Goal: Find specific page/section: Find specific page/section

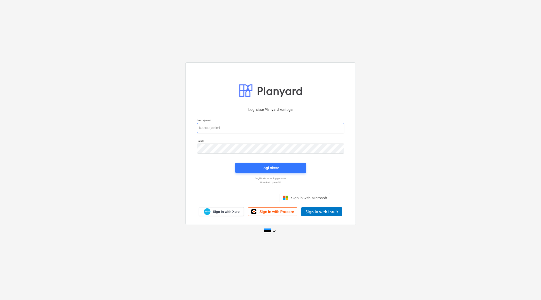
click at [233, 127] on input "email" at bounding box center [270, 128] width 147 height 10
type input "[EMAIL_ADDRESS][DOMAIN_NAME]"
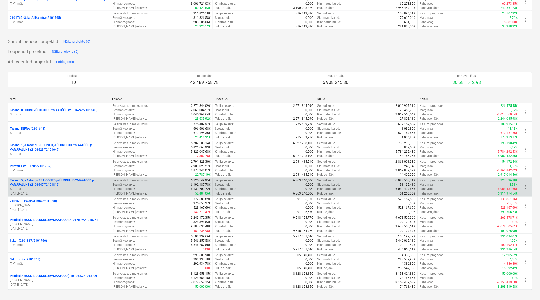
scroll to position [118, 0]
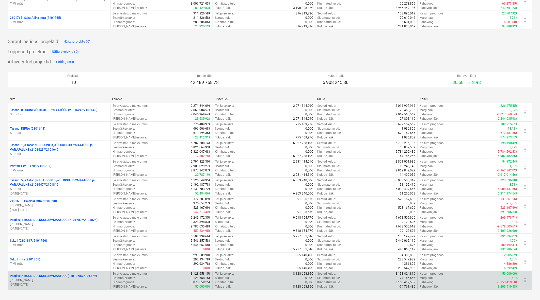
click at [59, 276] on p "Paldiski 2 HOONE/ÜLDKULUD//MAATÖÖD(2101868//2101879)" at bounding box center [53, 276] width 87 height 4
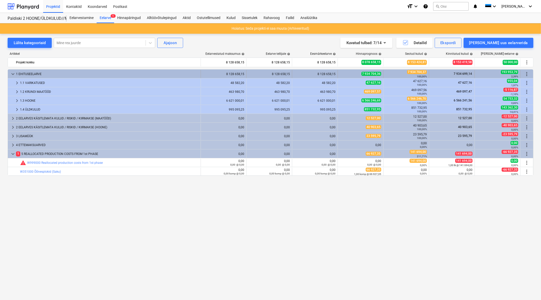
click at [12, 73] on span "keyboard_arrow_down" at bounding box center [13, 74] width 6 height 6
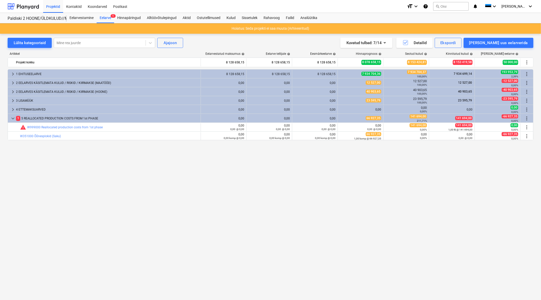
click at [12, 73] on span "keyboard_arrow_right" at bounding box center [13, 74] width 6 height 6
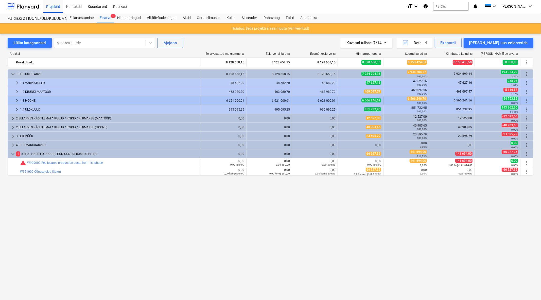
click at [16, 100] on span "keyboard_arrow_right" at bounding box center [17, 101] width 6 height 6
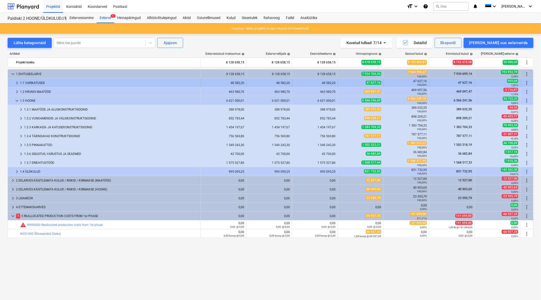
click at [15, 80] on span "keyboard_arrow_right" at bounding box center [17, 83] width 6 height 6
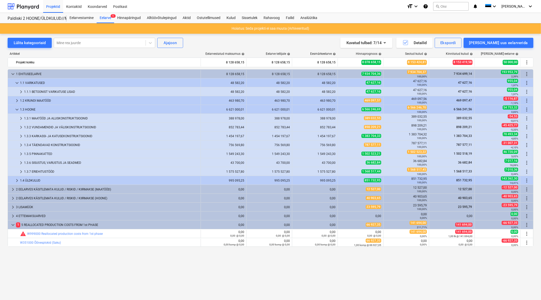
click at [15, 80] on span "keyboard_arrow_down" at bounding box center [17, 83] width 6 height 6
